Goal: Task Accomplishment & Management: Use online tool/utility

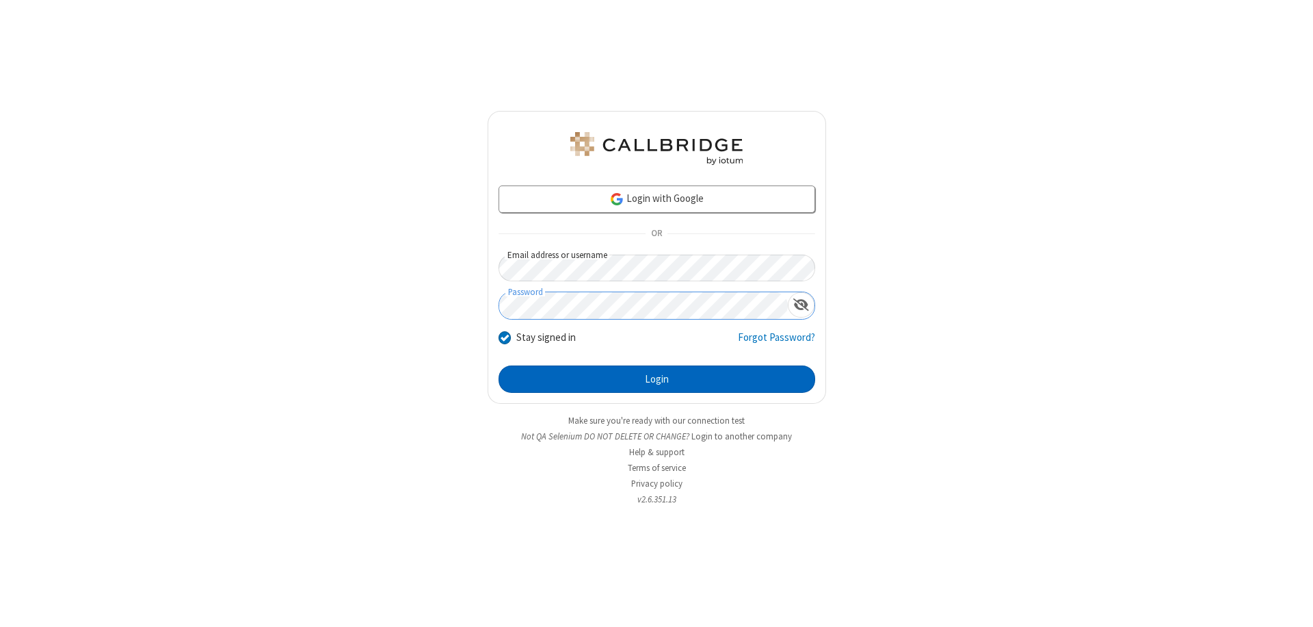
click at [657, 379] on button "Login" at bounding box center [657, 378] width 317 height 27
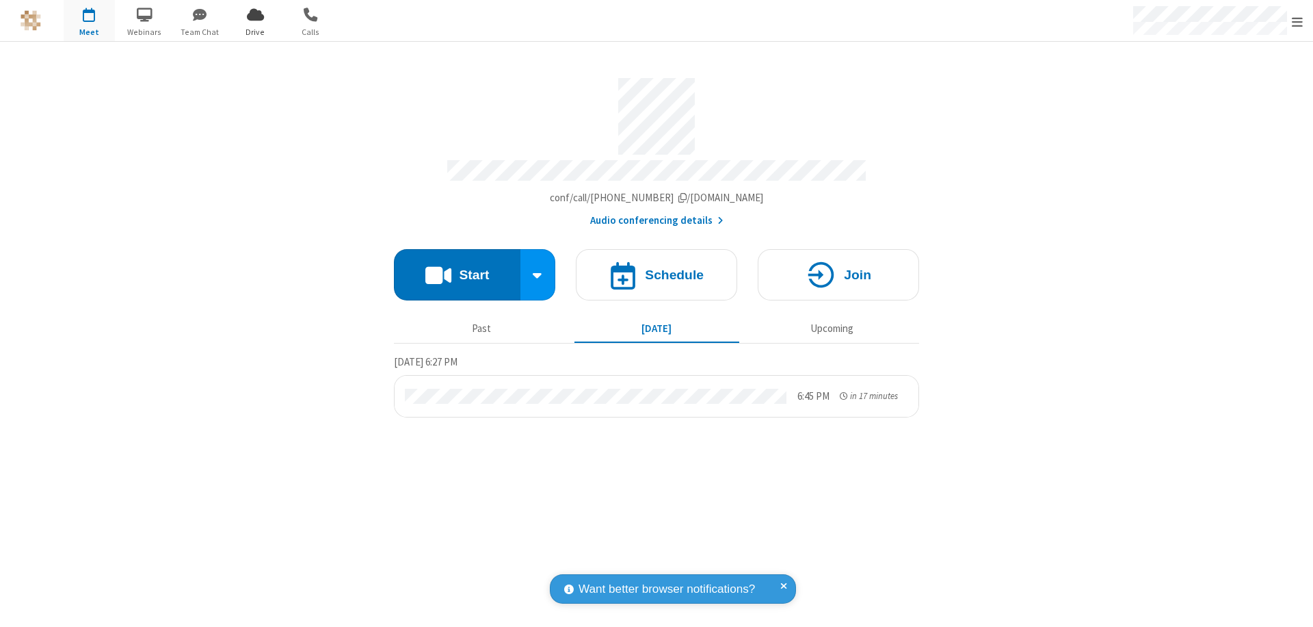
click at [1298, 21] on span "Open menu" at bounding box center [1297, 22] width 11 height 14
click at [255, 31] on span "Drive" at bounding box center [255, 32] width 51 height 12
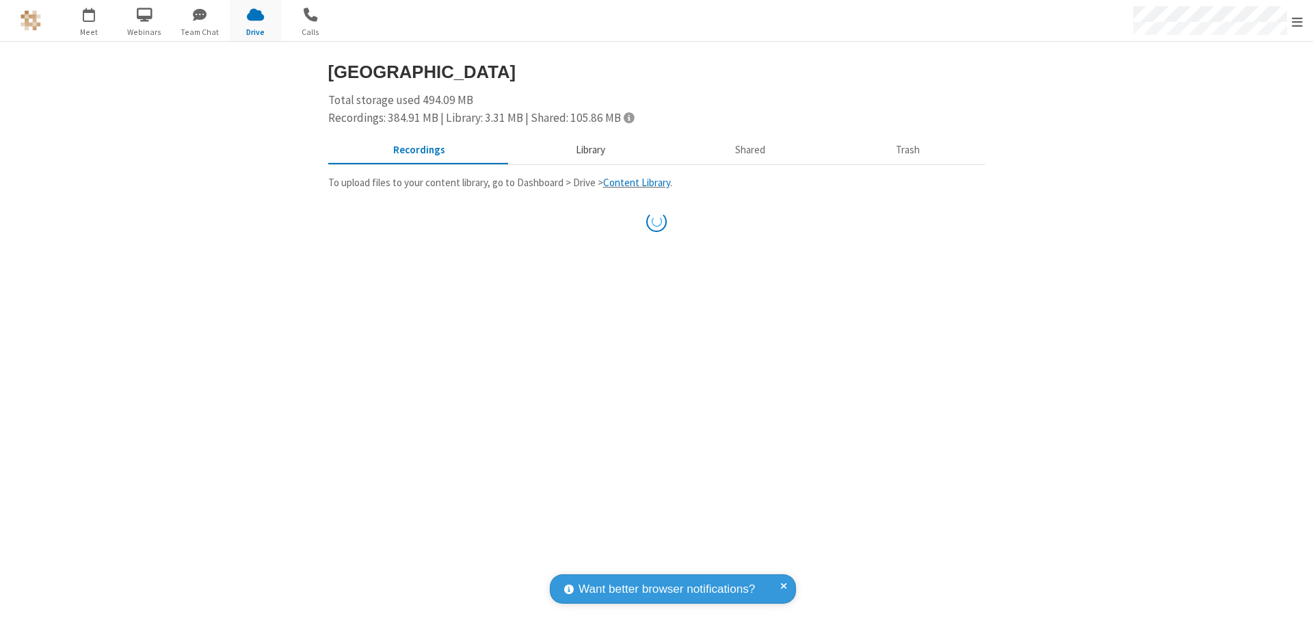
click at [588, 150] on button "Library" at bounding box center [590, 151] width 160 height 26
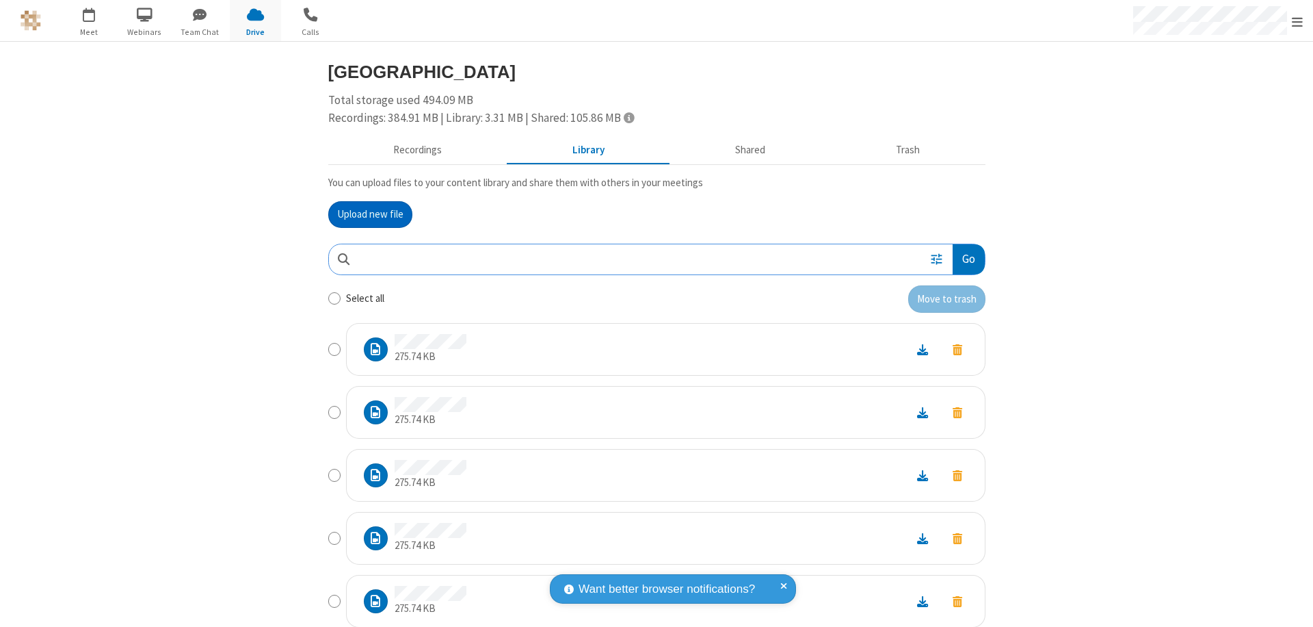
click at [963, 259] on button "Go" at bounding box center [968, 259] width 31 height 31
click at [370, 214] on button "Upload new file" at bounding box center [370, 214] width 84 height 27
